Goal: Check status: Check status

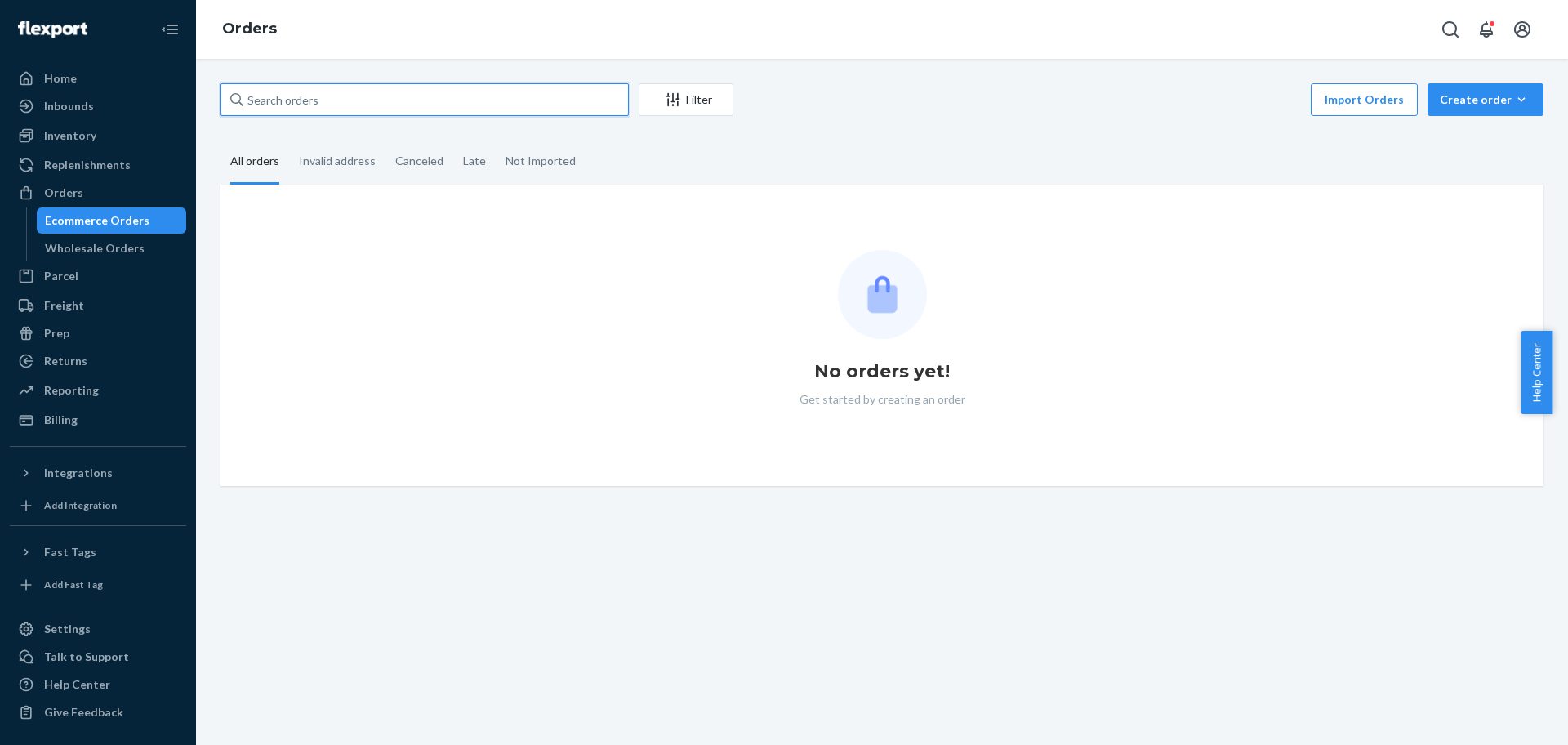
click at [315, 89] on input "text" at bounding box center [425, 99] width 408 height 33
paste input "[PERSON_NAME]"
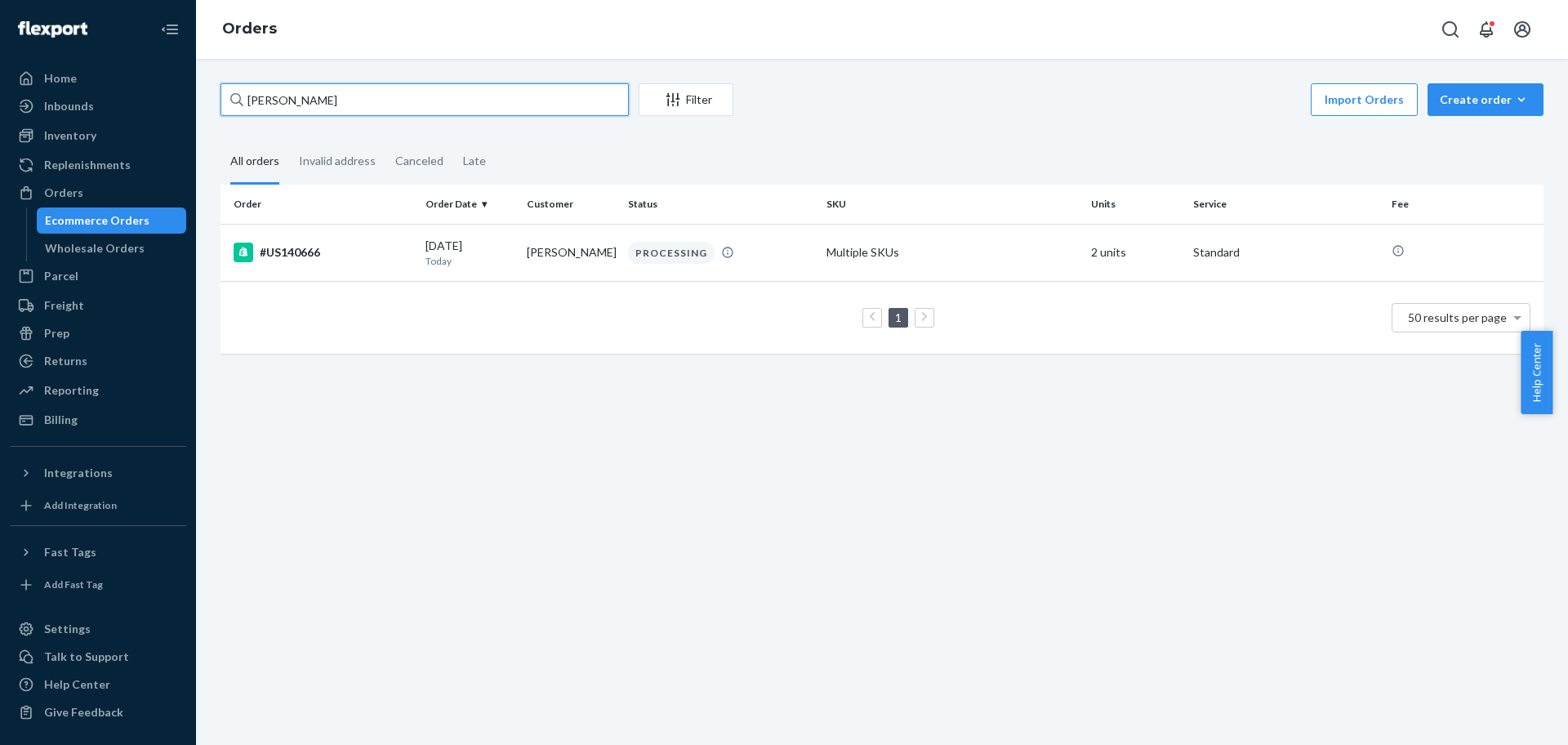
paste input "112-5557890-5468243"
click at [408, 114] on input "112-5557890-5468243" at bounding box center [425, 99] width 408 height 33
paste input "8124288-7732225"
drag, startPoint x: 499, startPoint y: 140, endPoint x: 525, endPoint y: 105, distance: 43.6
click at [499, 139] on div "Not Imported" at bounding box center [540, 161] width 90 height 43
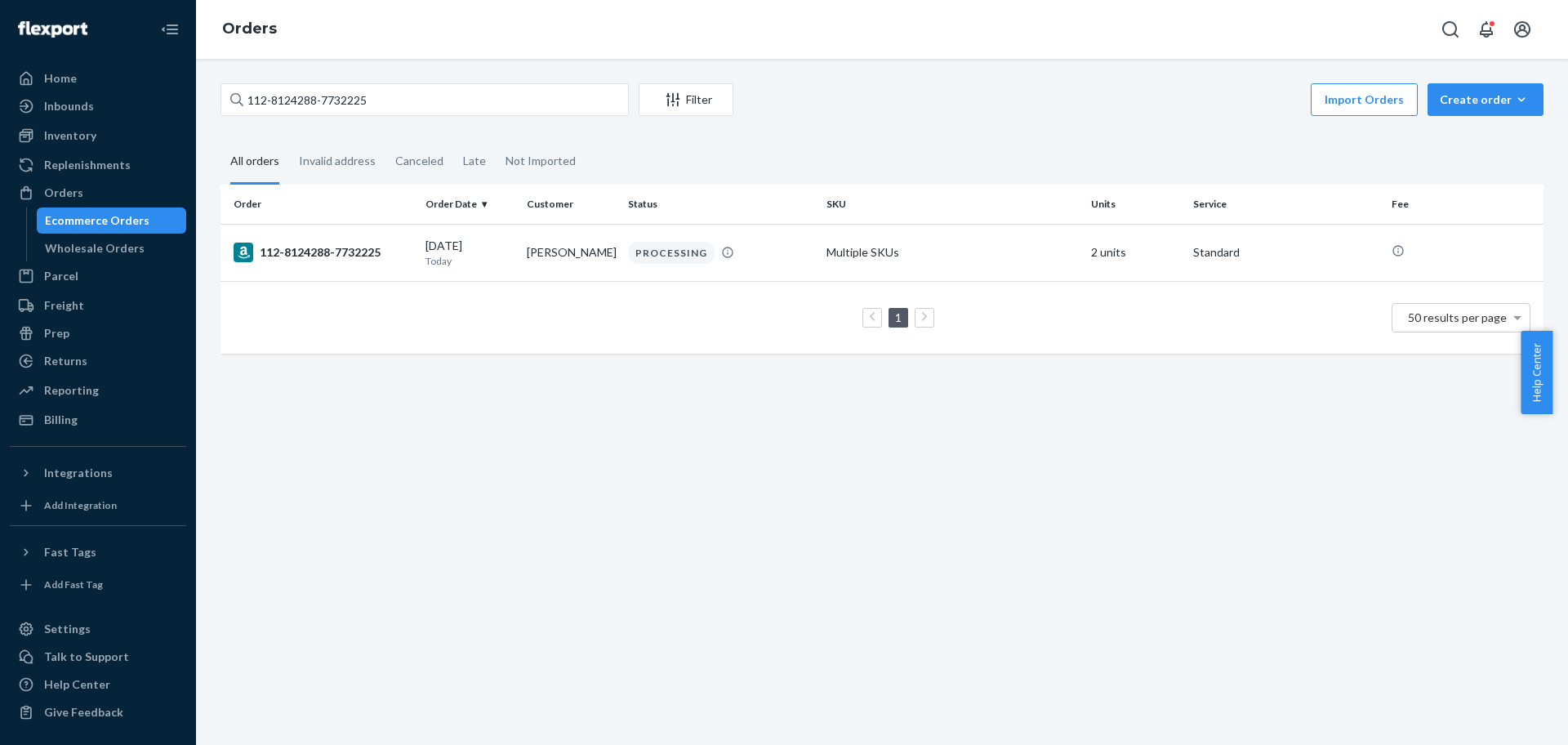
click at [496, 139] on input "Not Imported" at bounding box center [496, 139] width 0 height 0
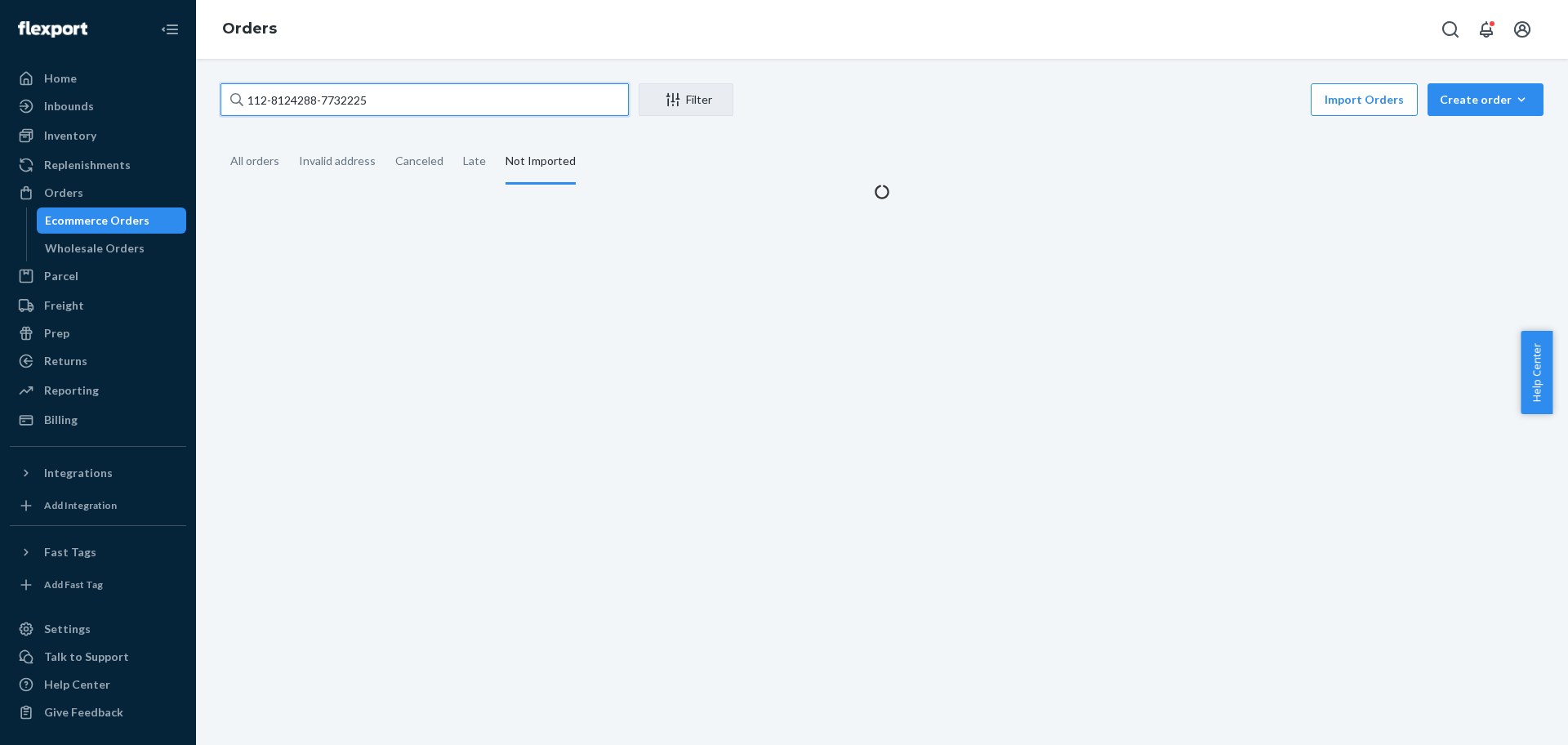
click at [526, 105] on input "112-8124288-7732225" at bounding box center [425, 99] width 408 height 33
paste input "4114962-6484230"
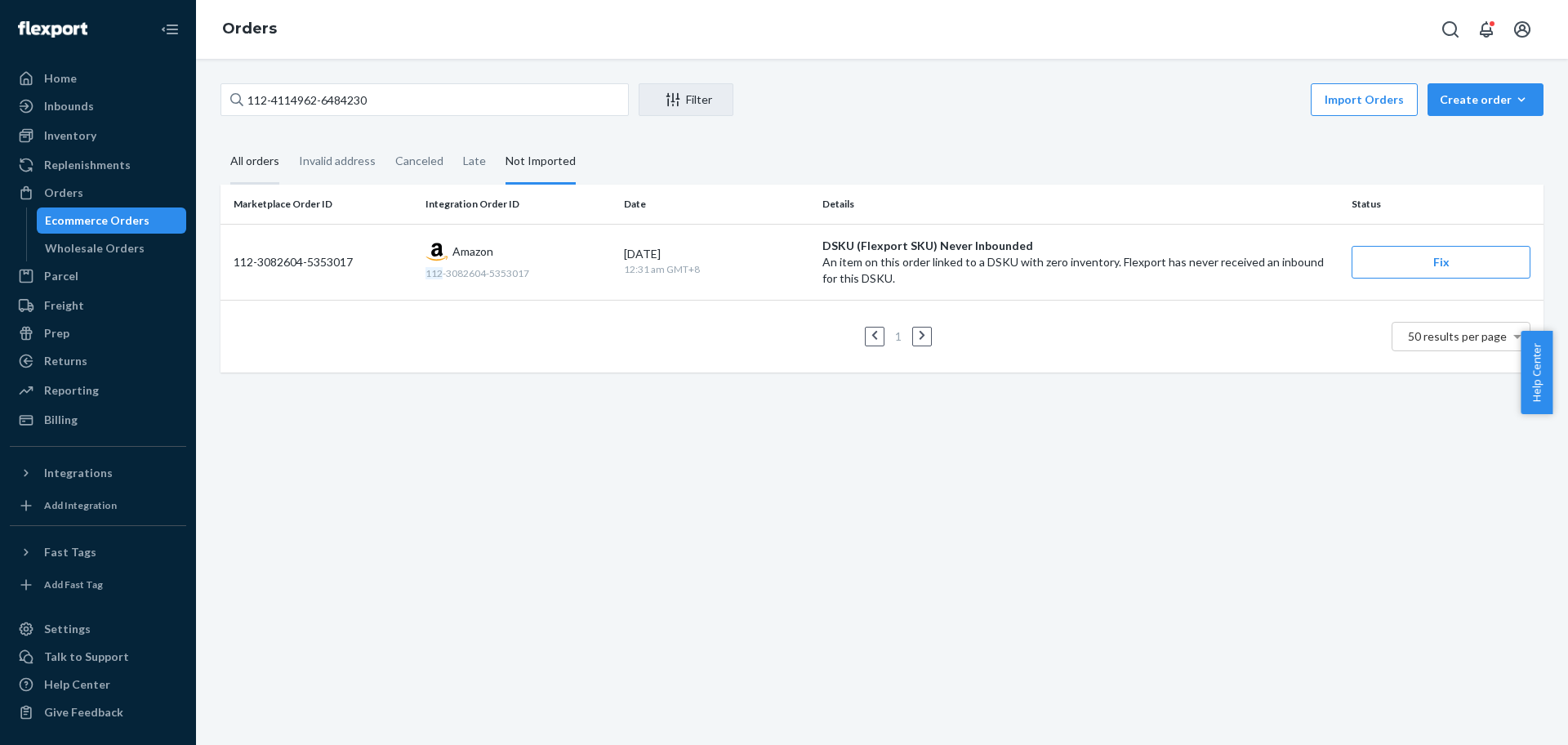
click at [251, 169] on div "All orders" at bounding box center [254, 162] width 49 height 45
click at [221, 139] on input "All orders" at bounding box center [221, 139] width 0 height 0
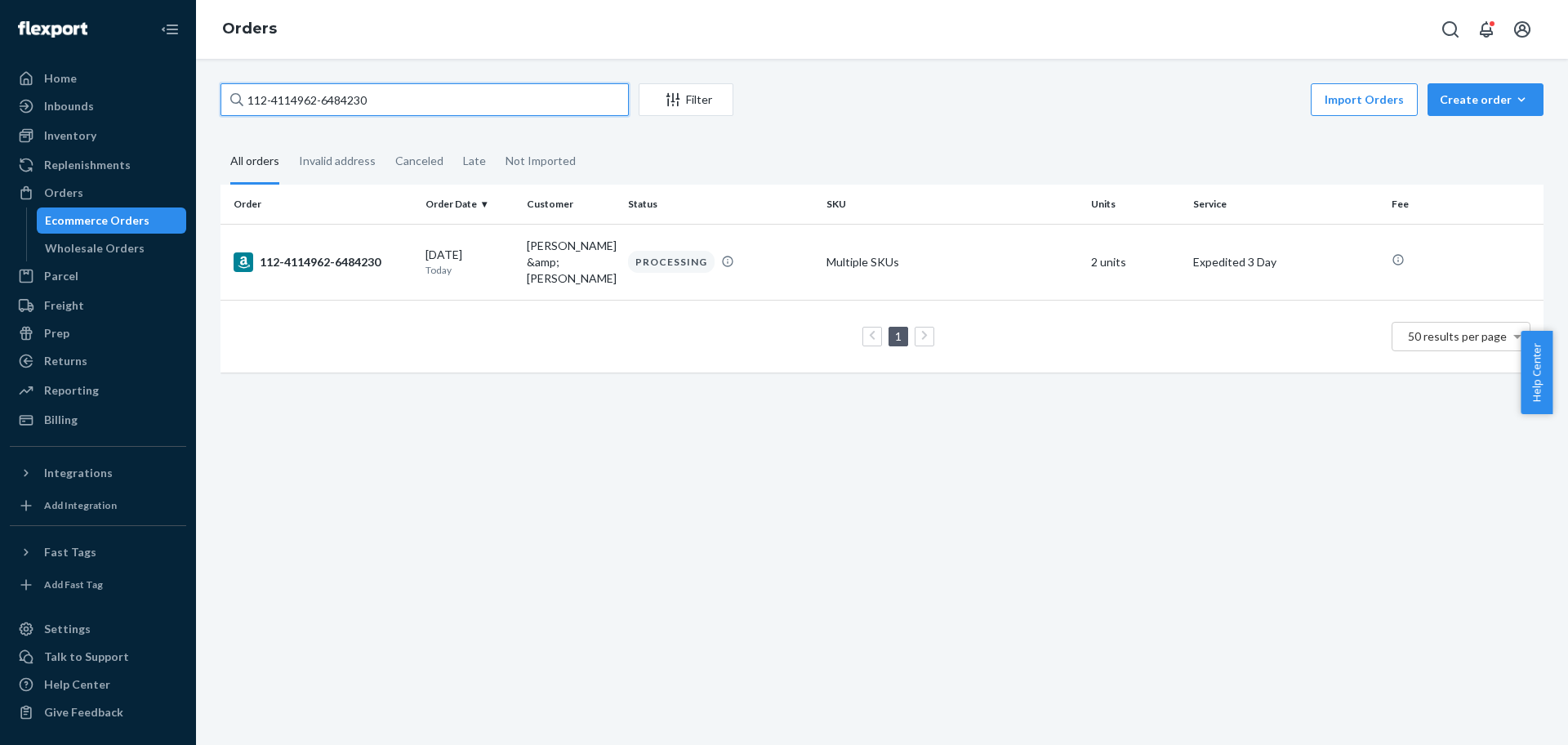
click at [509, 110] on input "112-4114962-6484230" at bounding box center [425, 99] width 408 height 33
paste input "3-8267568-7227404"
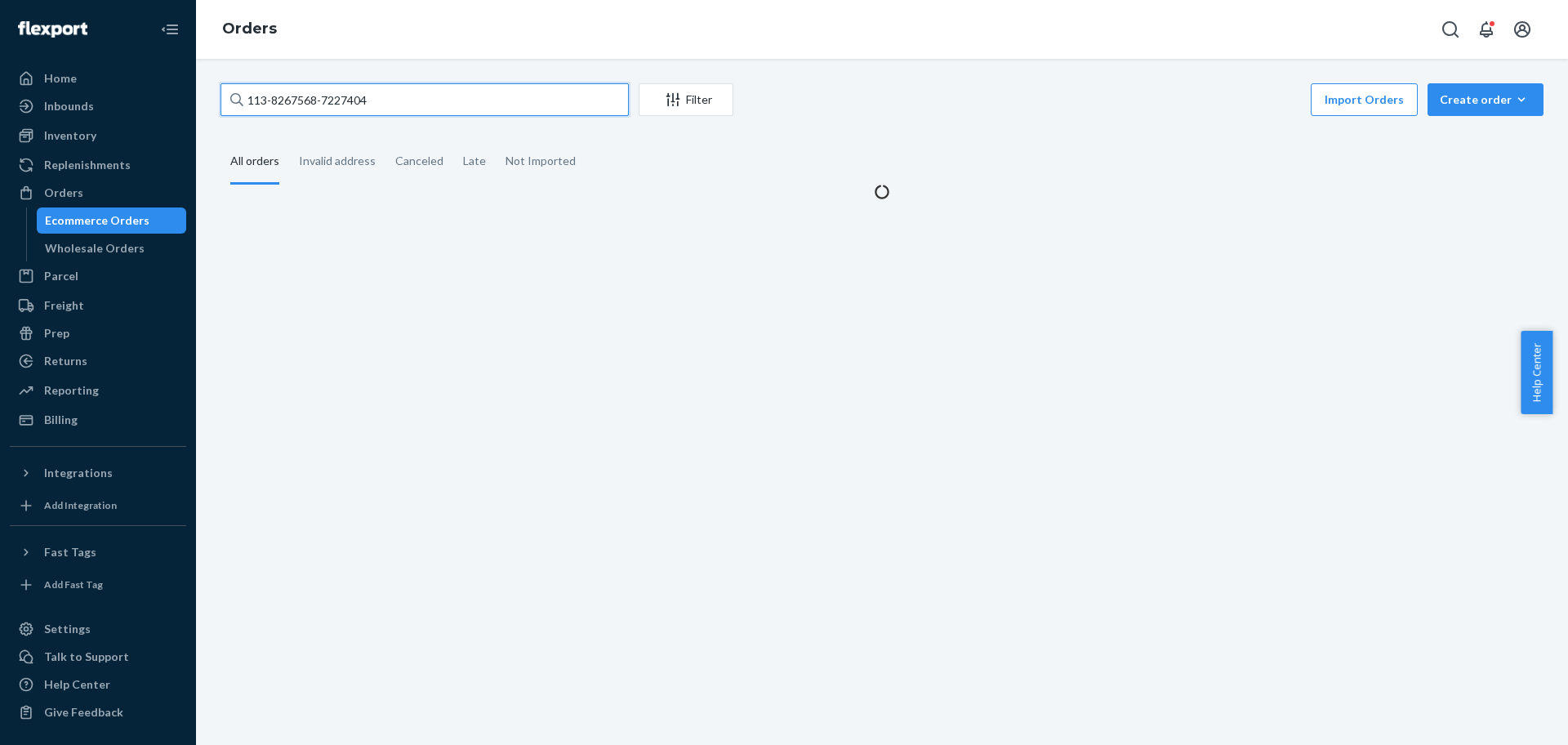
type input "113-8267568-7227404"
